Goal: Task Accomplishment & Management: Manage account settings

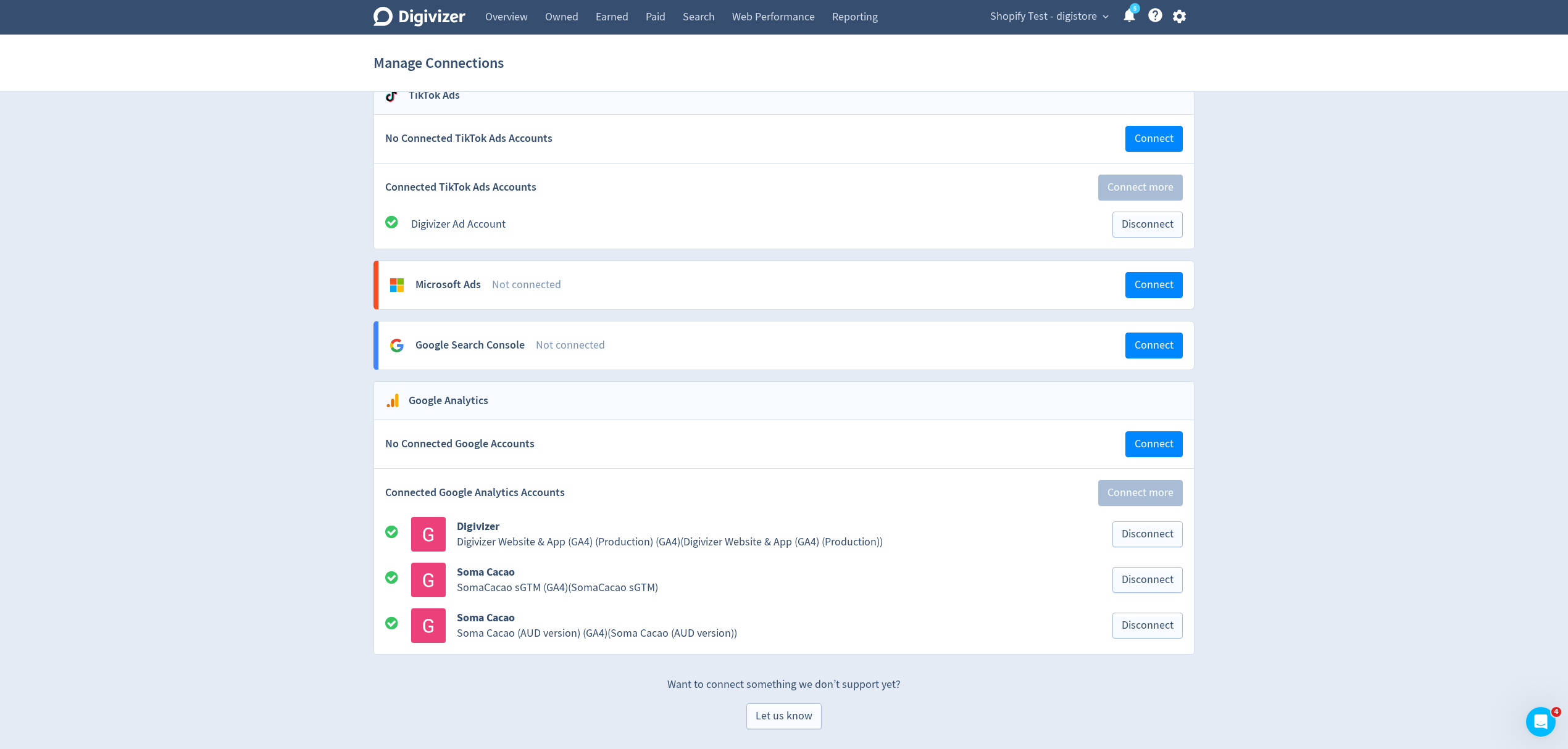
click at [1176, 20] on icon "button" at bounding box center [1178, 17] width 13 height 13
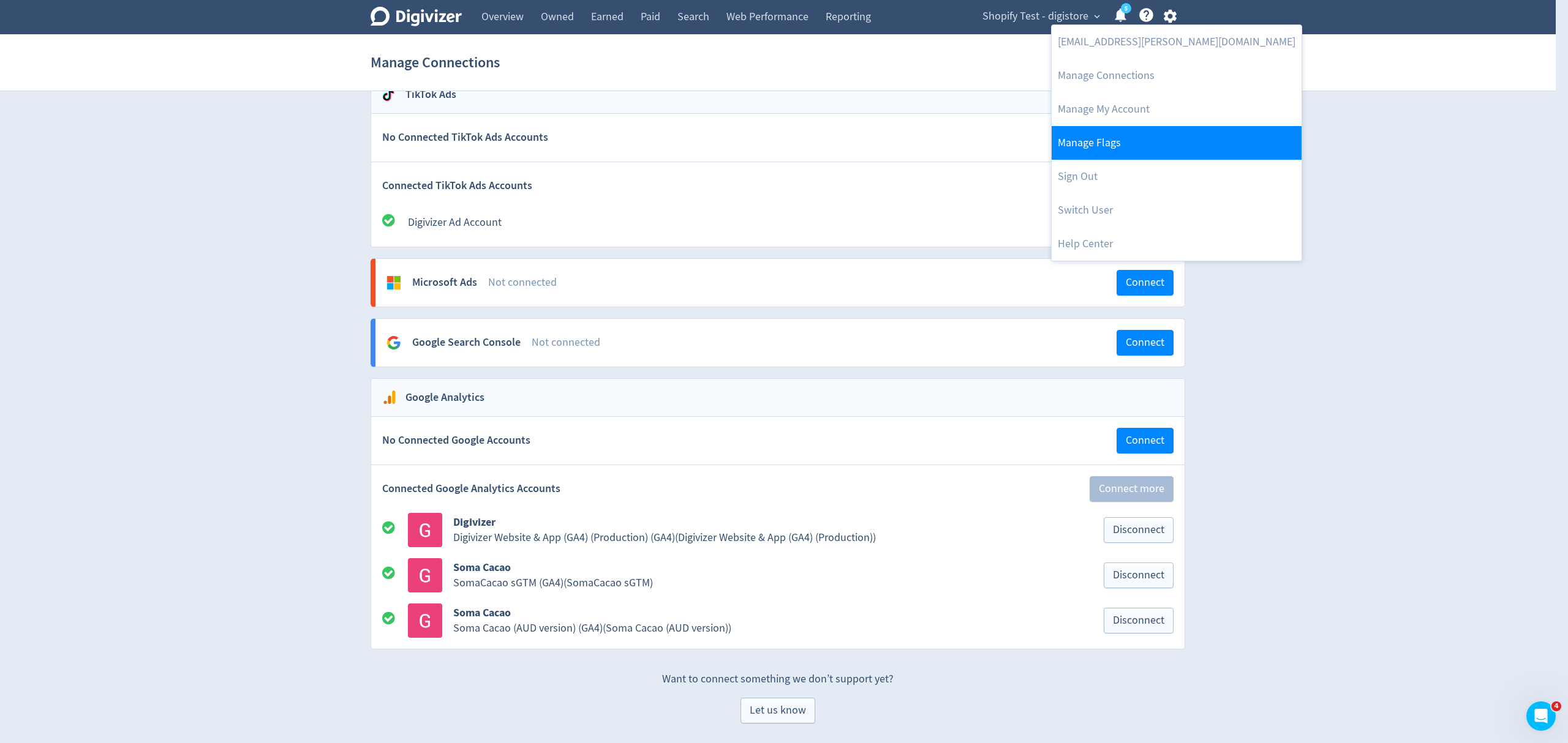
click at [1122, 148] on link "Manage Flags" at bounding box center [1176, 142] width 250 height 34
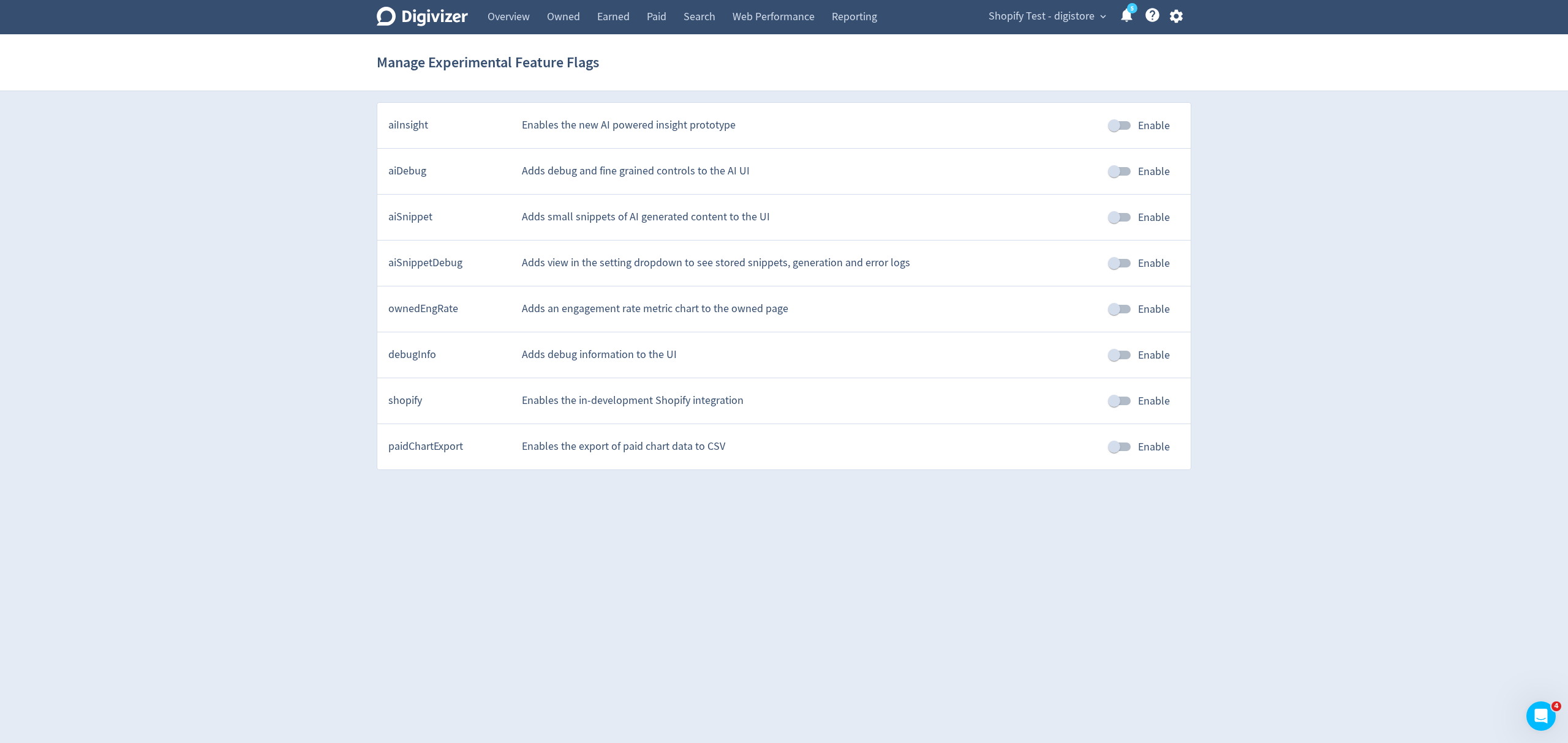
click at [1113, 409] on input "Enable" at bounding box center [1114, 400] width 70 height 23
checkbox input "true"
click at [1305, 419] on div "Digivizer Logo [PERSON_NAME] Logo Overview Owned Earned Paid Search Web Perform…" at bounding box center [784, 235] width 1568 height 470
click at [507, 20] on link "Overview" at bounding box center [509, 17] width 59 height 34
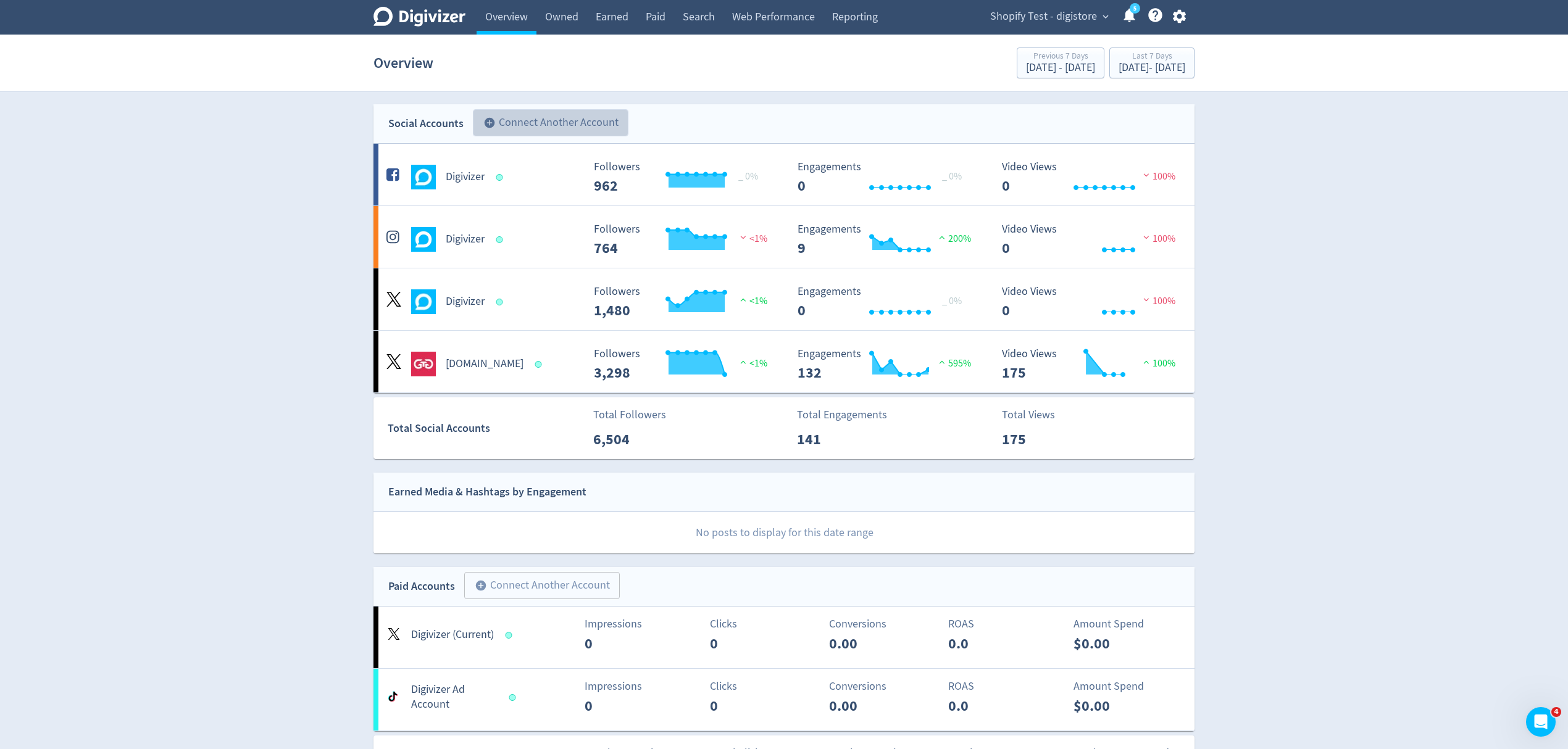
click at [542, 118] on button "add_circle Connect Another Account" at bounding box center [551, 122] width 156 height 27
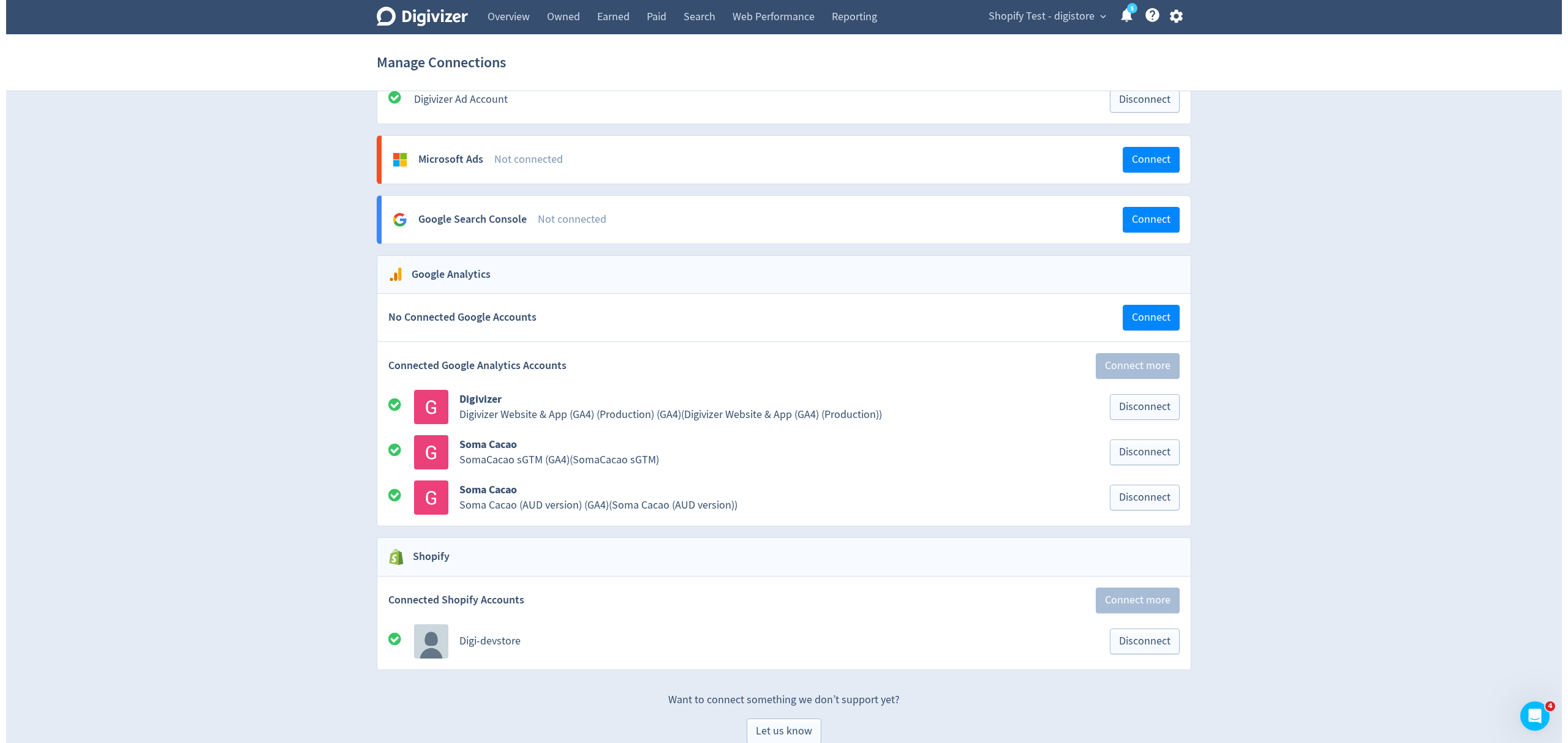
scroll to position [1144, 0]
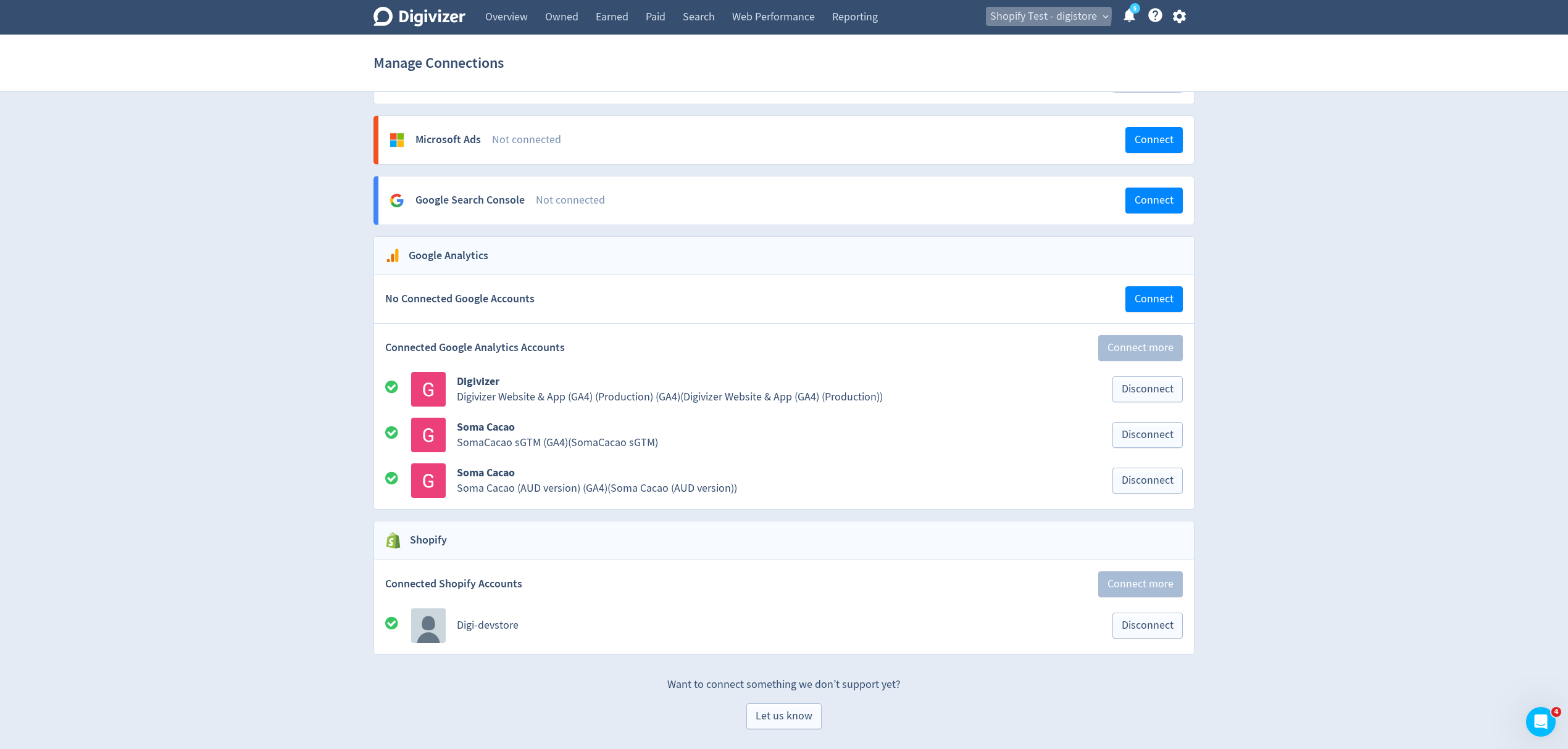
click at [1008, 13] on span "Shopify Test - digistore" at bounding box center [1043, 17] width 107 height 20
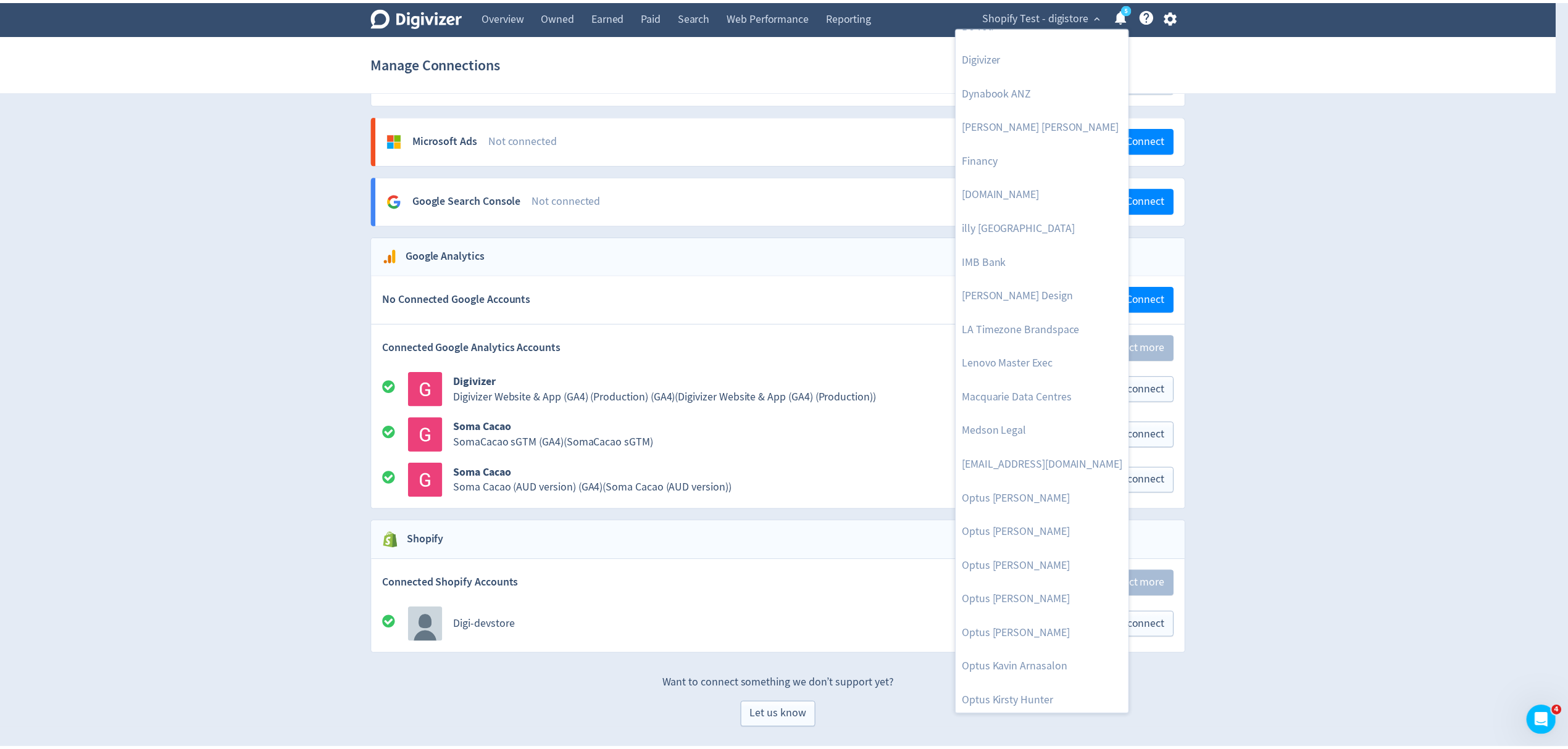
scroll to position [568, 0]
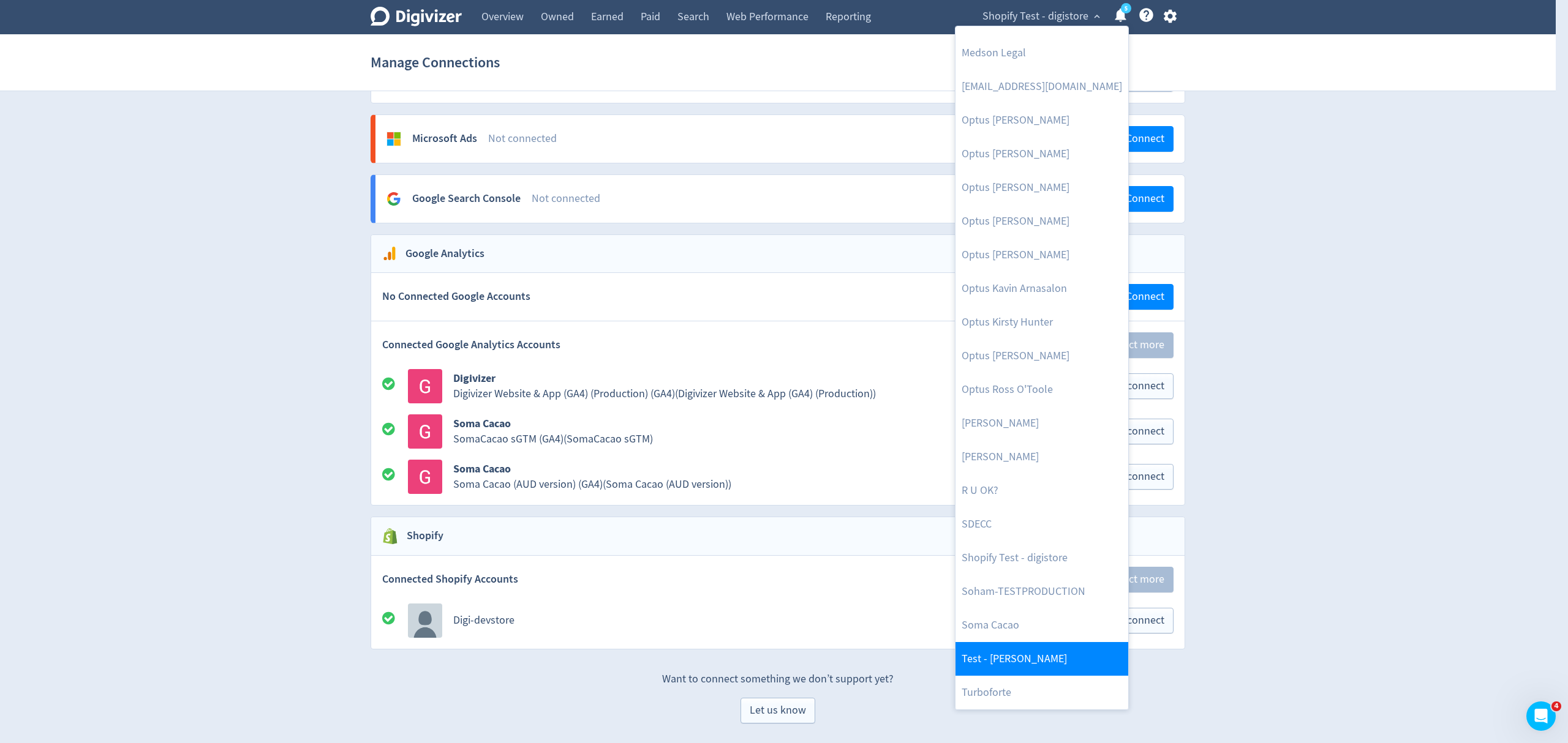
click at [1008, 647] on link "Test - [PERSON_NAME]" at bounding box center [1042, 659] width 173 height 34
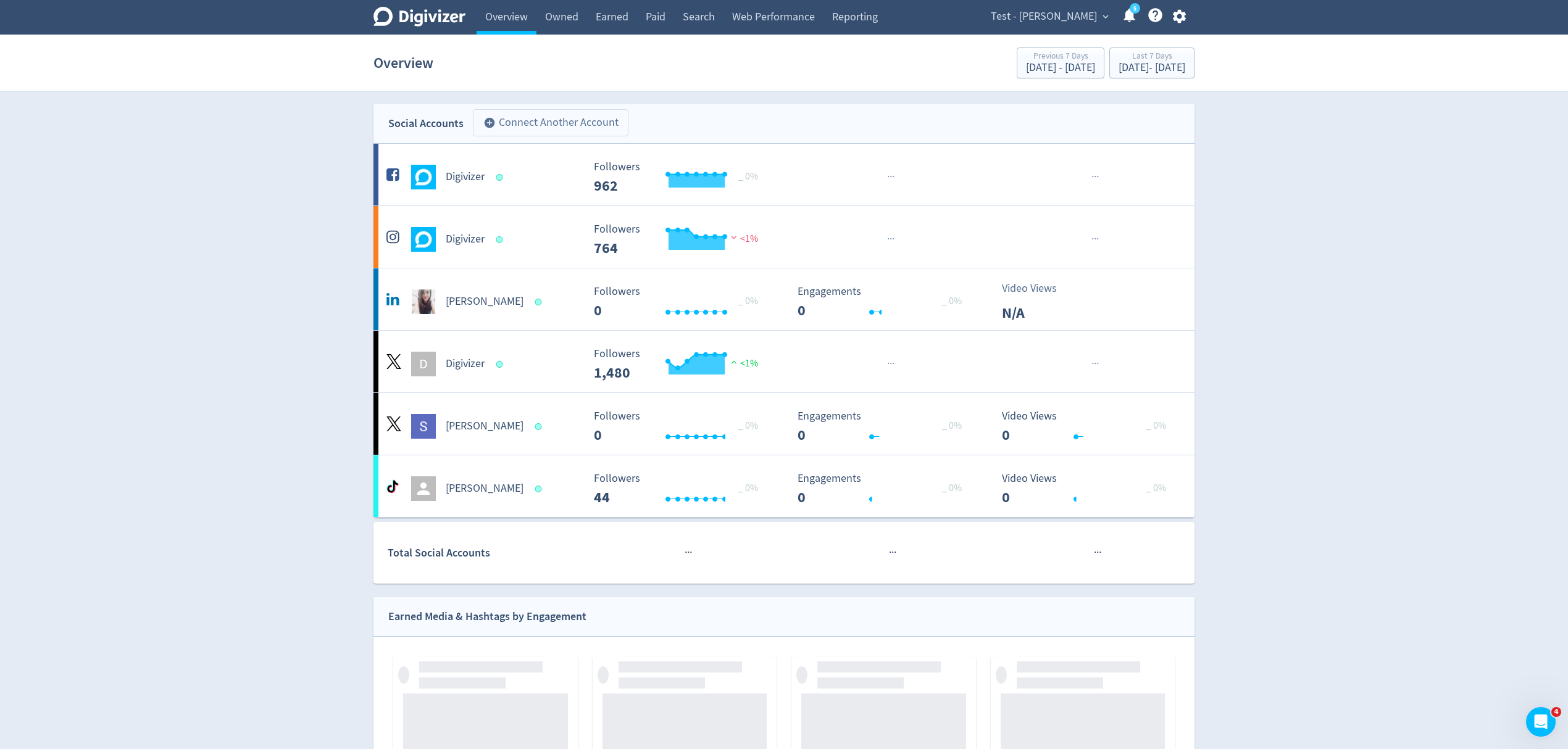
click at [589, 122] on button "add_circle Connect Another Account" at bounding box center [551, 122] width 156 height 27
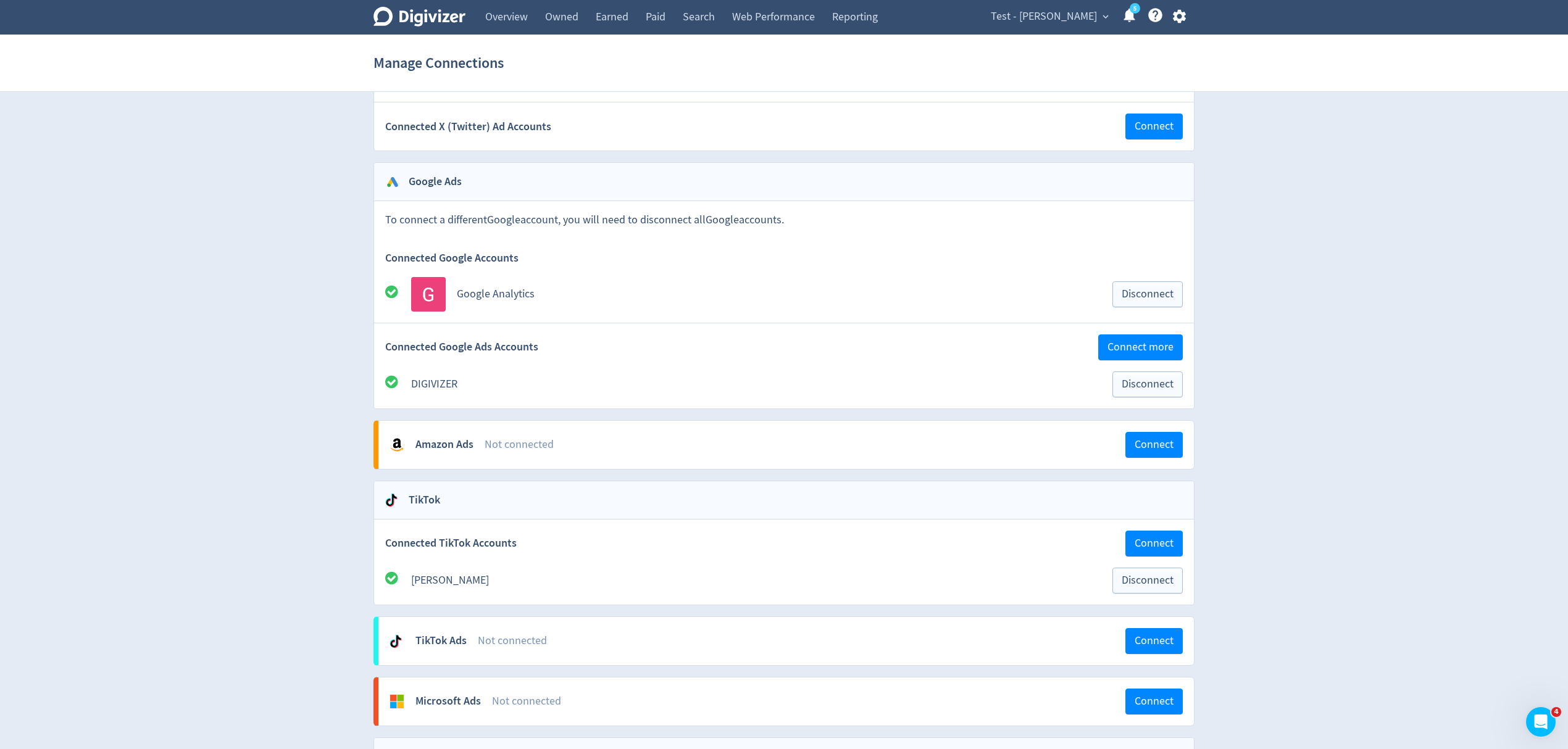
scroll to position [1645, 0]
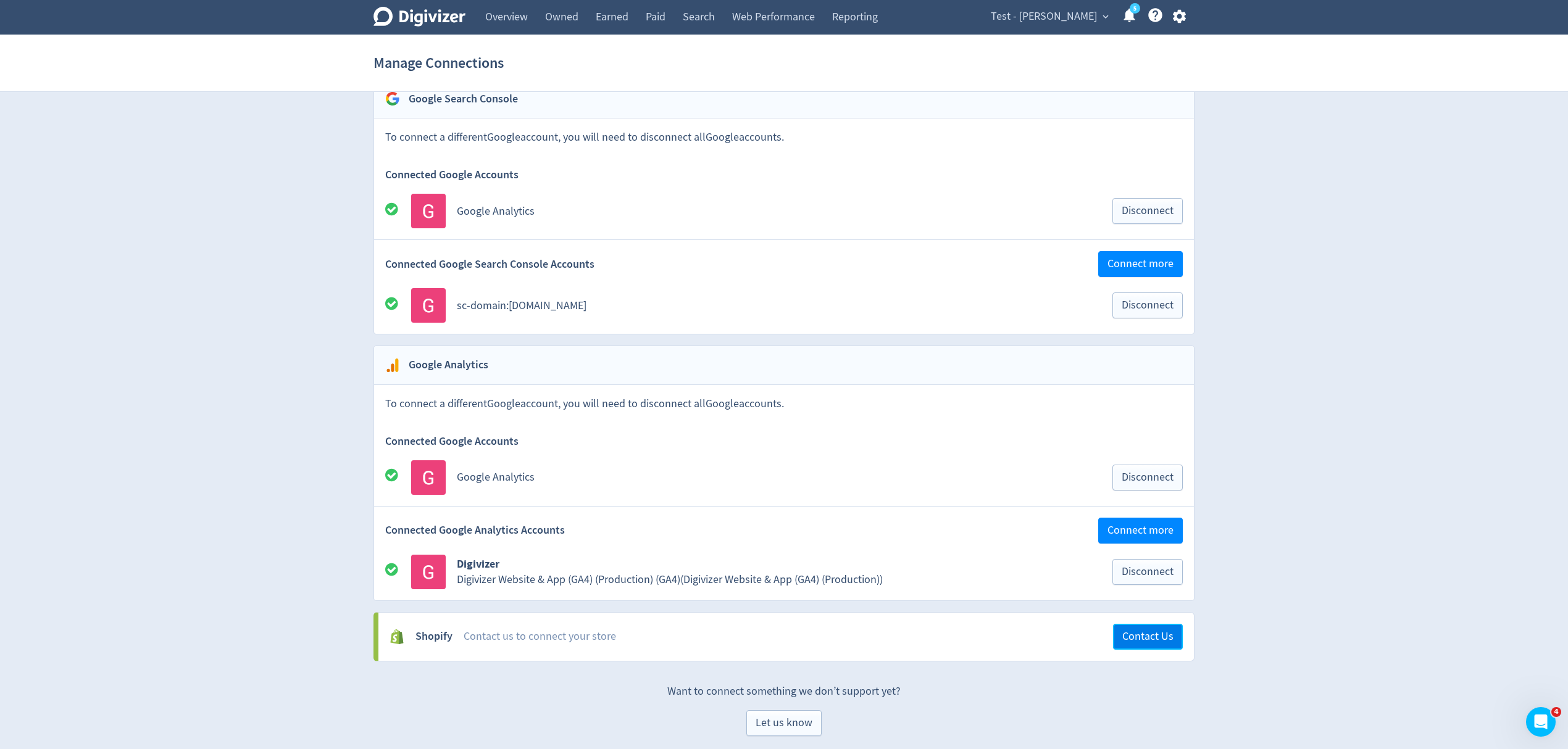
click at [1147, 643] on span "Contact Us" at bounding box center [1148, 637] width 51 height 11
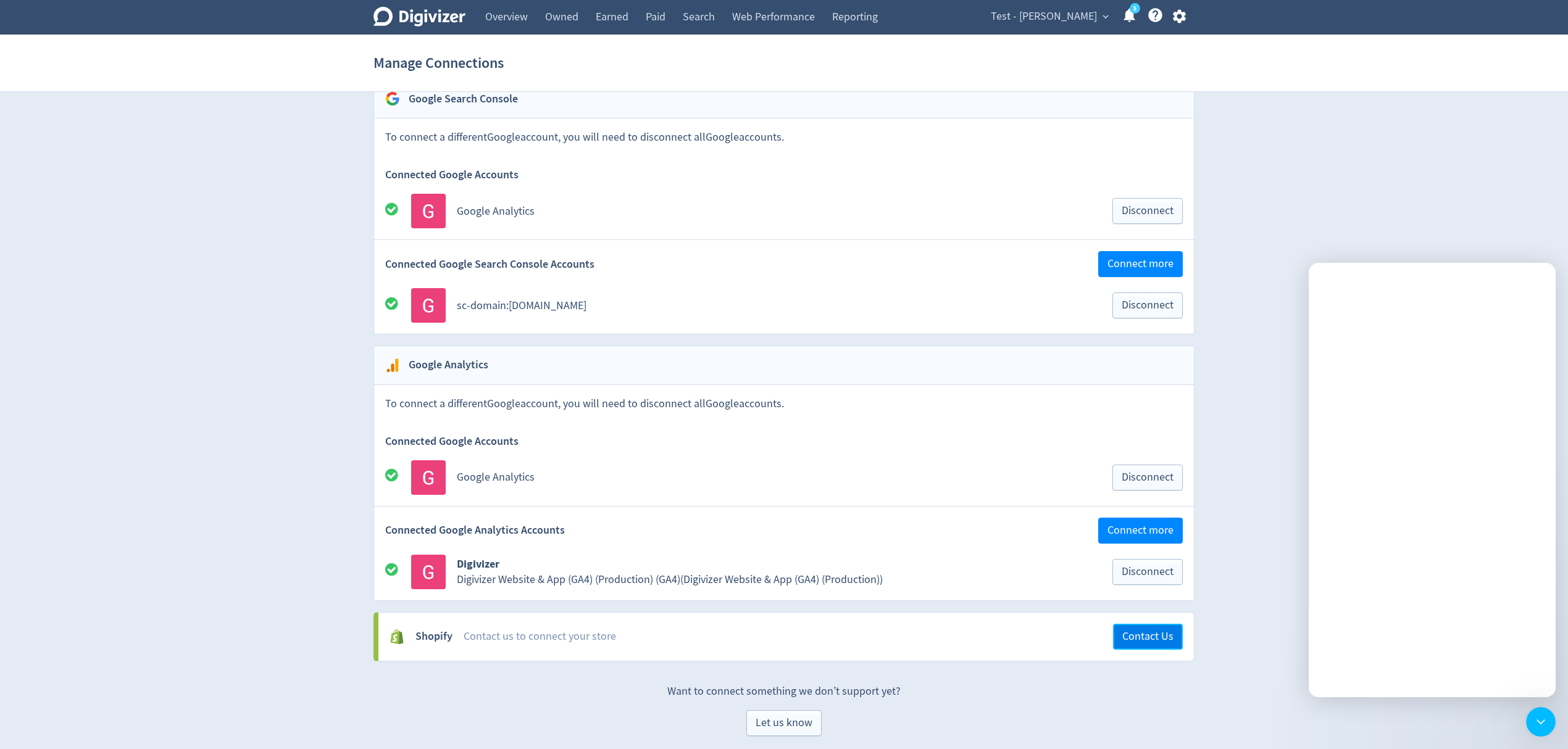
scroll to position [0, 0]
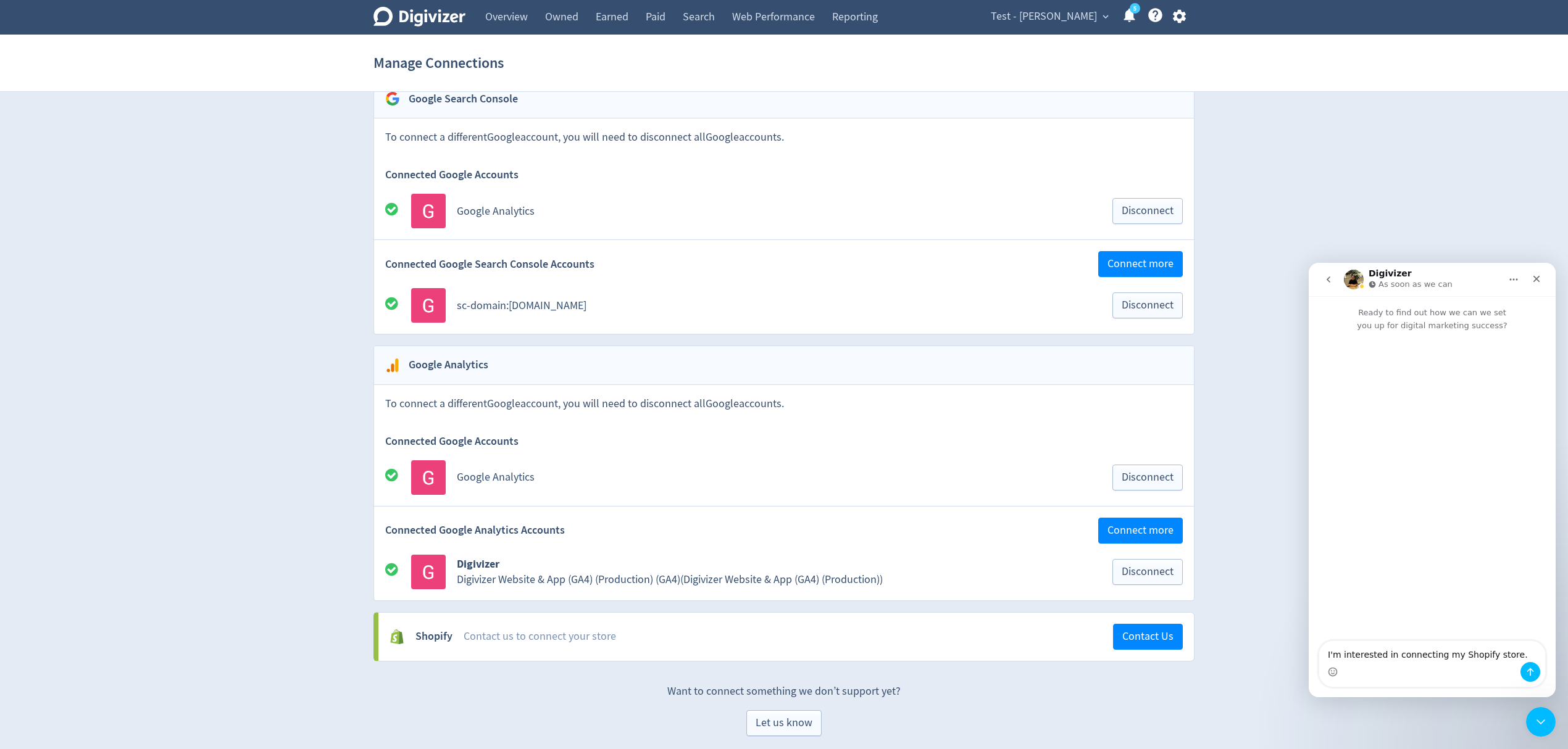
click at [1177, 20] on icon "button" at bounding box center [1178, 17] width 13 height 13
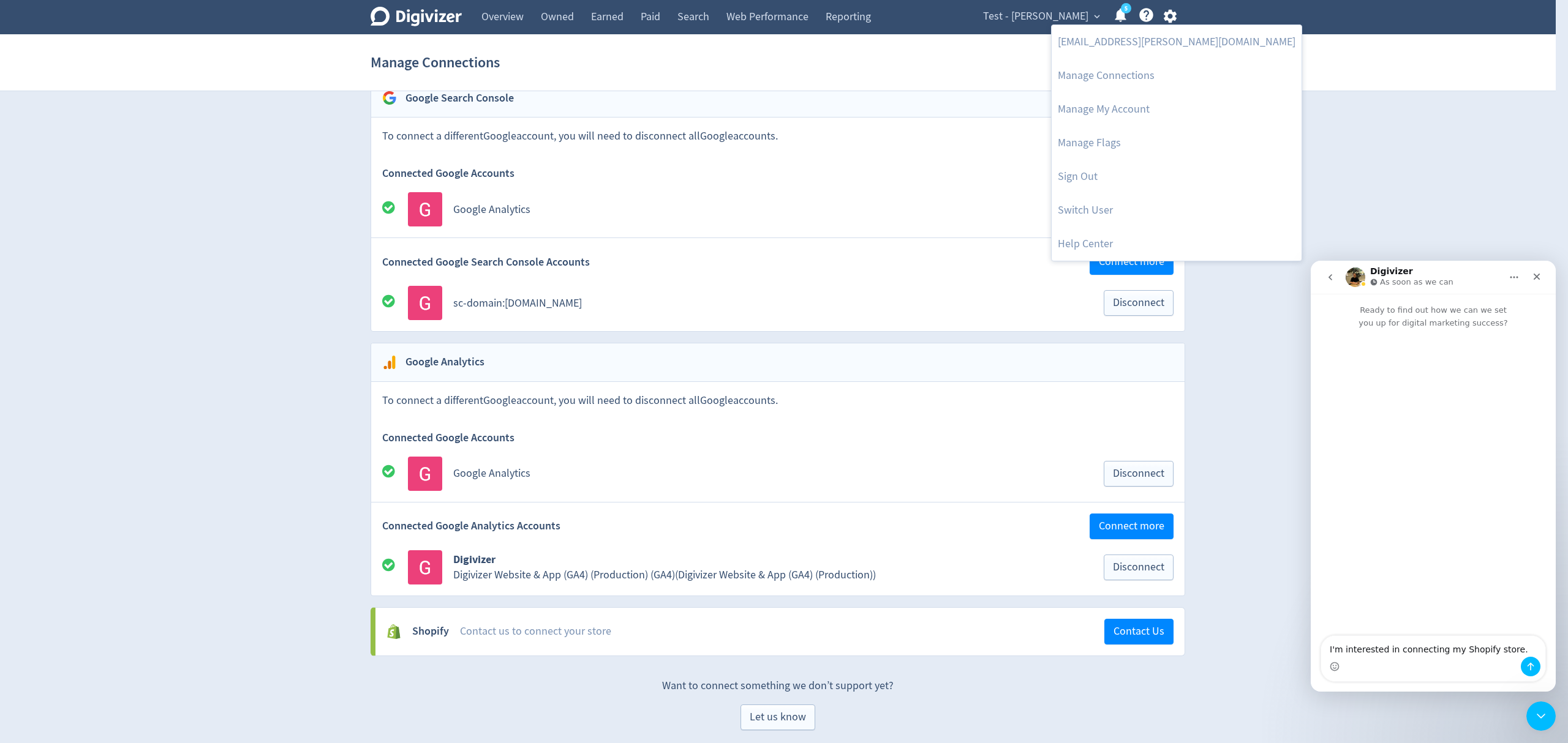
click at [1237, 183] on div at bounding box center [784, 371] width 1568 height 743
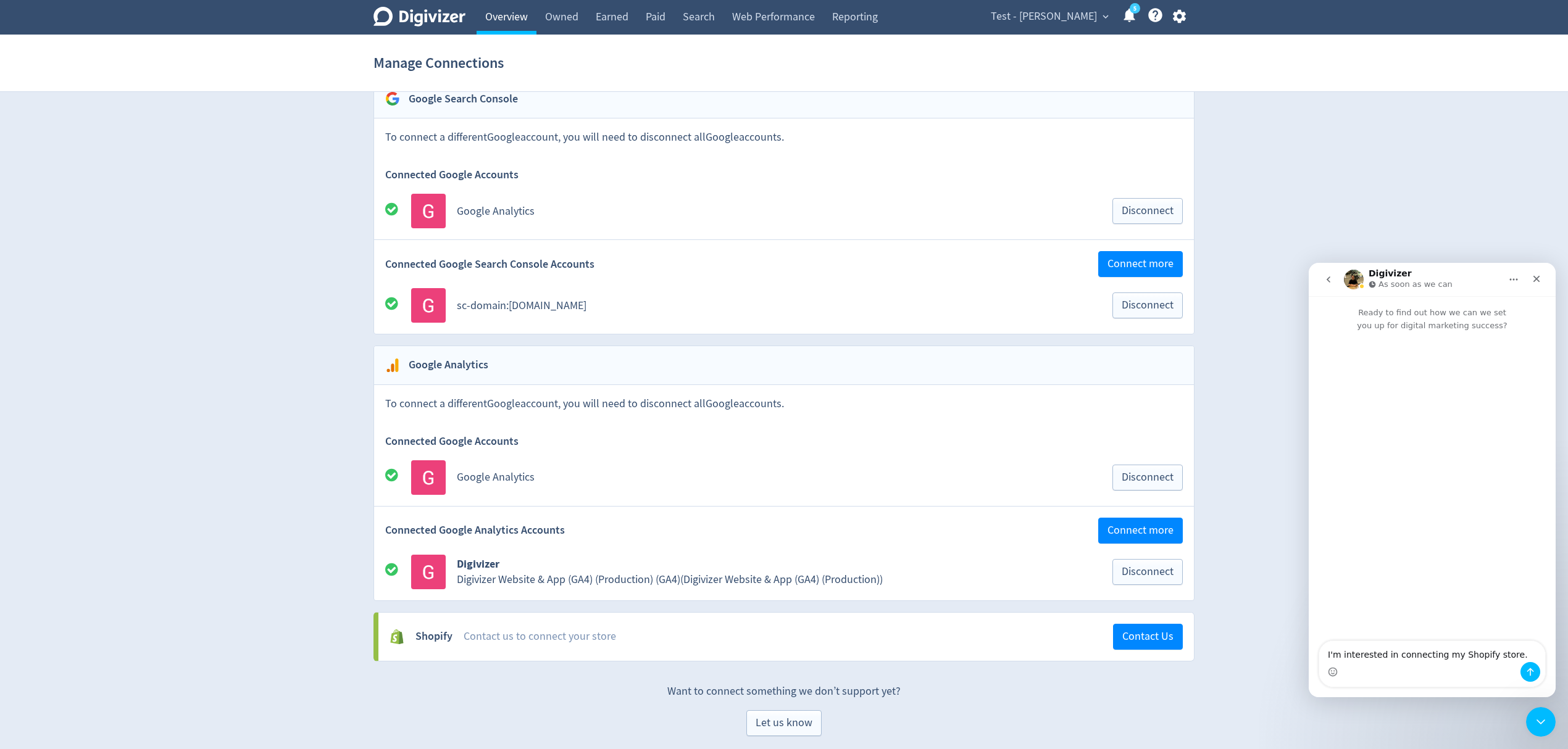
click at [516, 21] on link "Overview" at bounding box center [507, 17] width 60 height 35
